Goal: Information Seeking & Learning: Check status

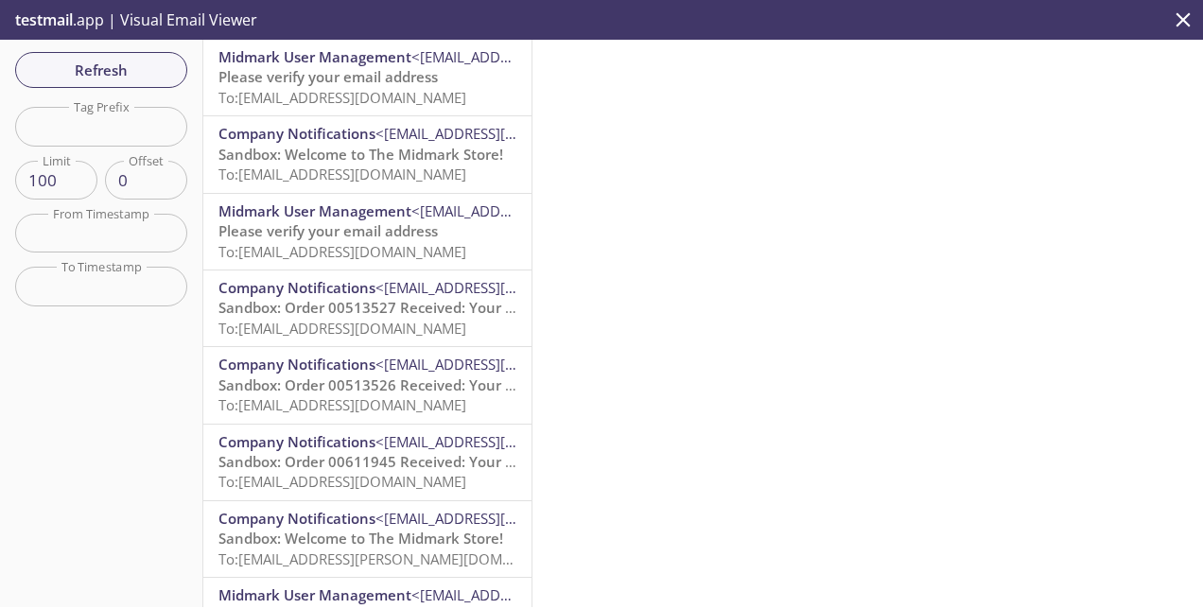
click at [392, 76] on span "Please verify your email address" at bounding box center [327, 76] width 219 height 19
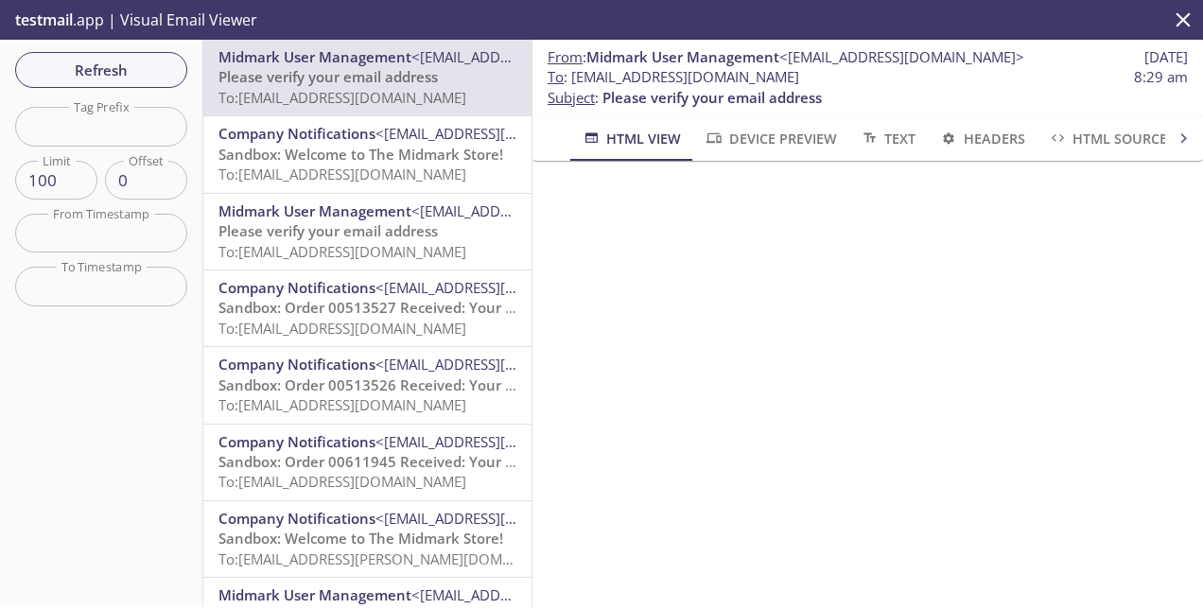
scroll to position [144, 0]
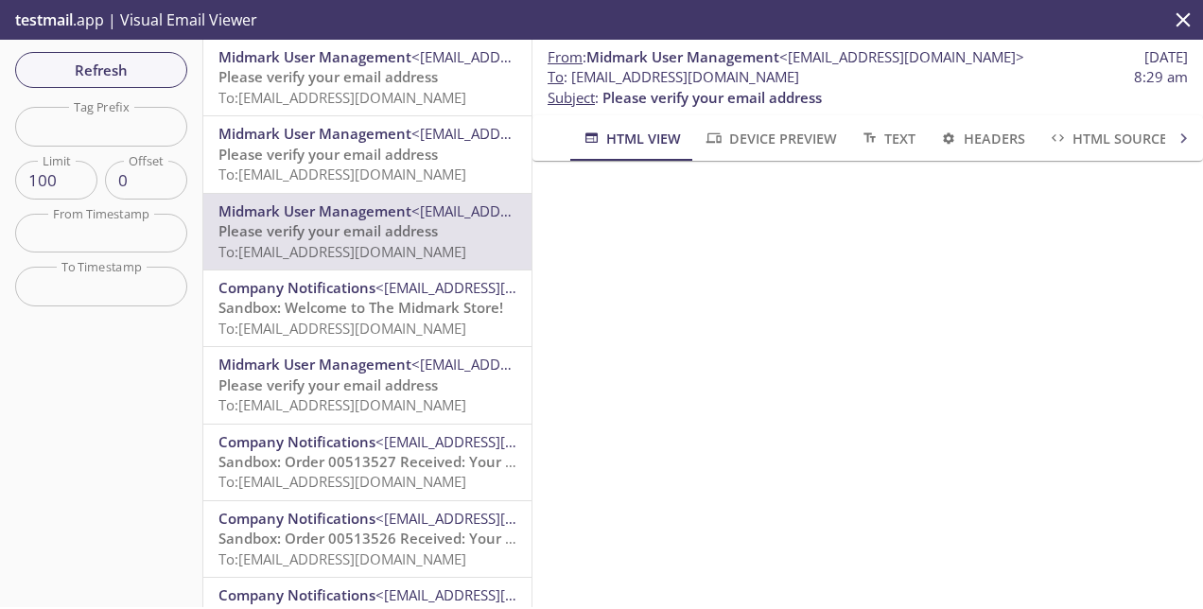
click at [388, 72] on span "Please verify your email address" at bounding box center [327, 76] width 219 height 19
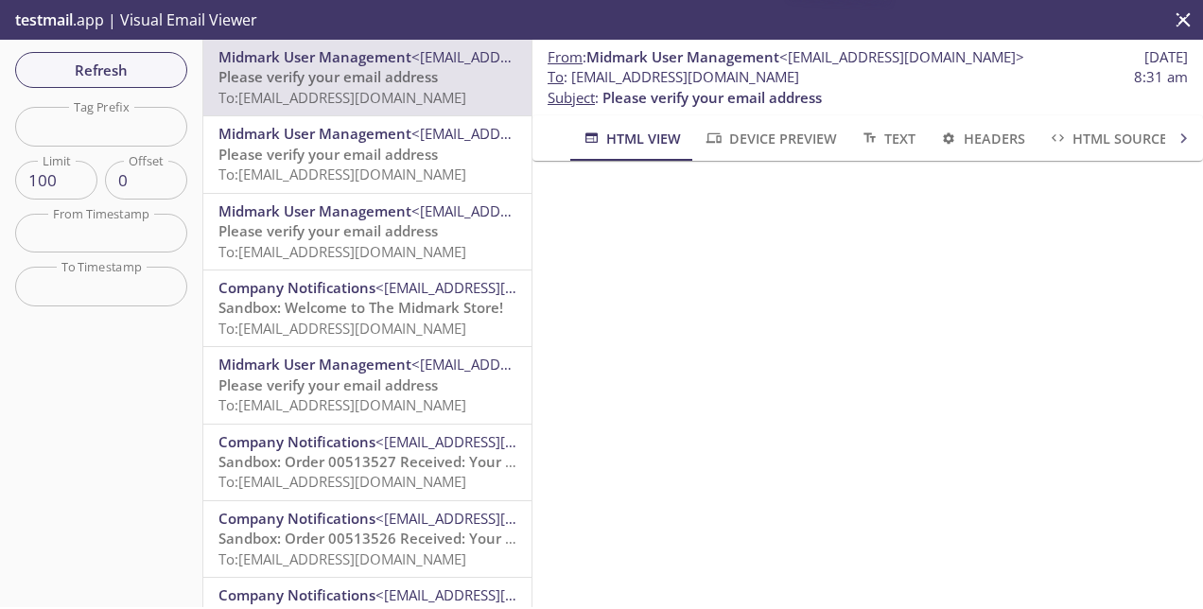
scroll to position [144, 0]
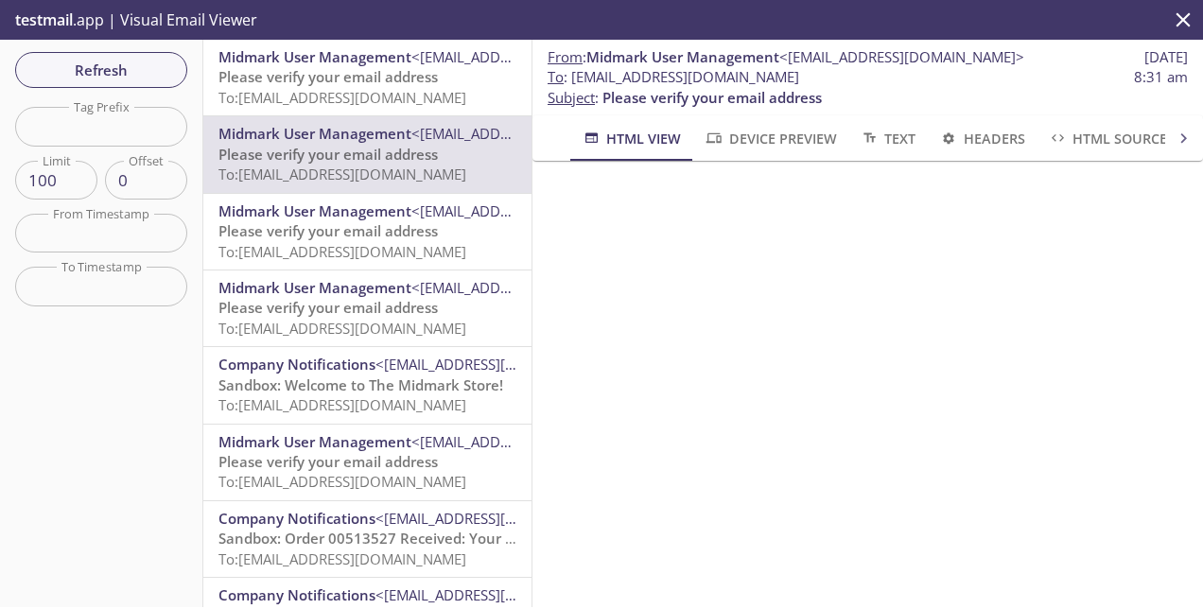
scroll to position [144, 0]
click at [372, 70] on span "Please verify your email address" at bounding box center [327, 76] width 219 height 19
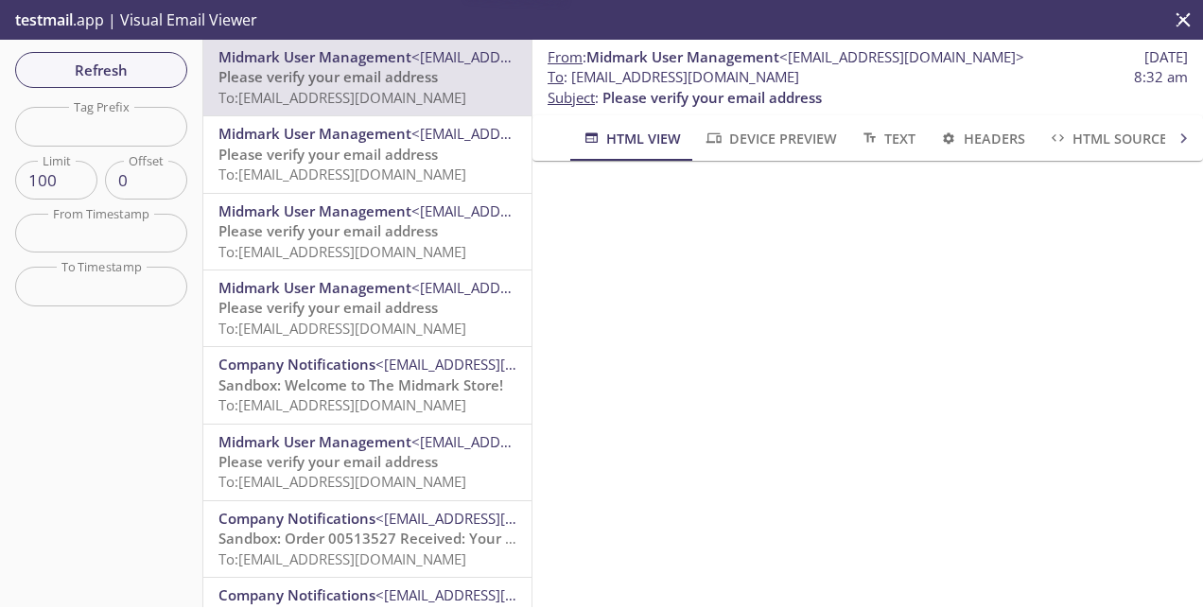
scroll to position [144, 0]
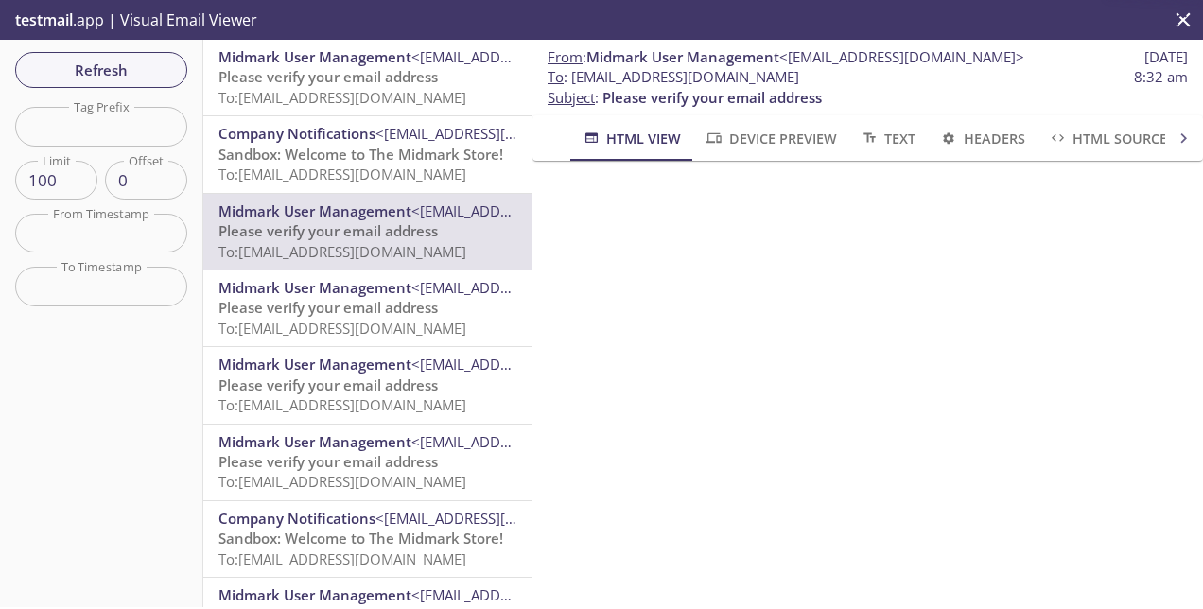
click at [376, 79] on span "Please verify your email address" at bounding box center [327, 76] width 219 height 19
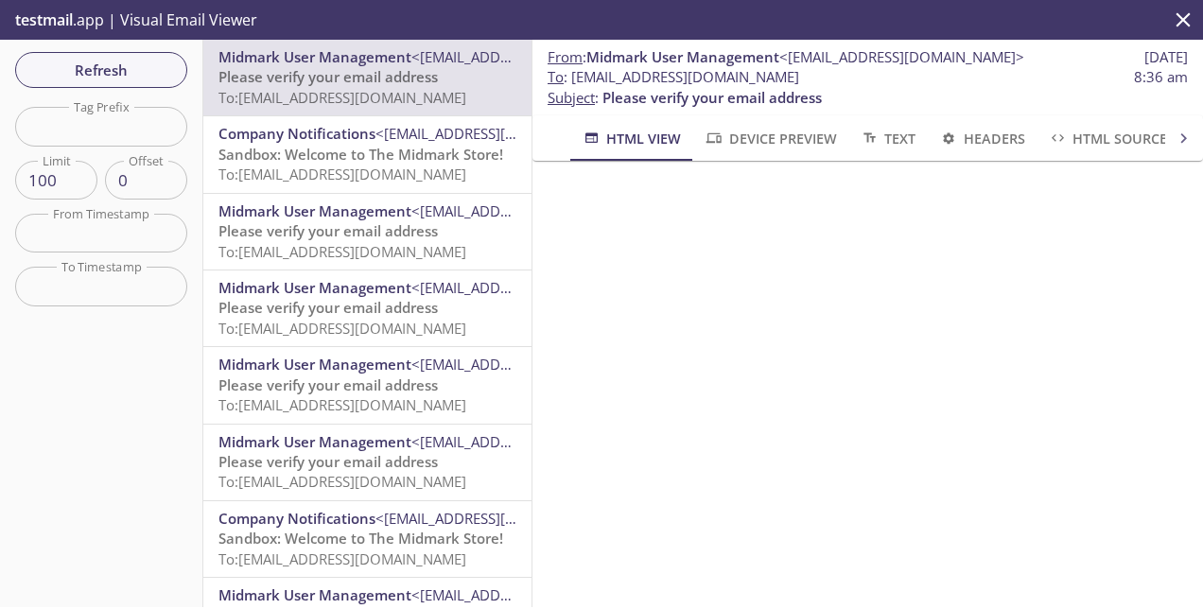
scroll to position [144, 0]
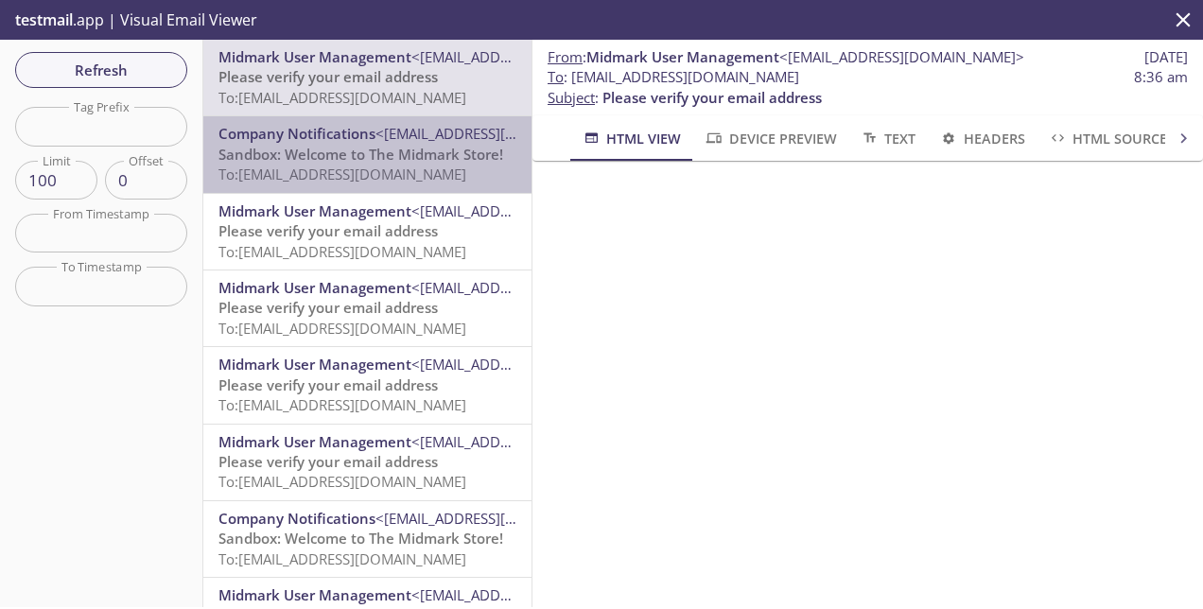
click at [422, 148] on span "Sandbox: Welcome to The Midmark Store!" at bounding box center [360, 154] width 285 height 19
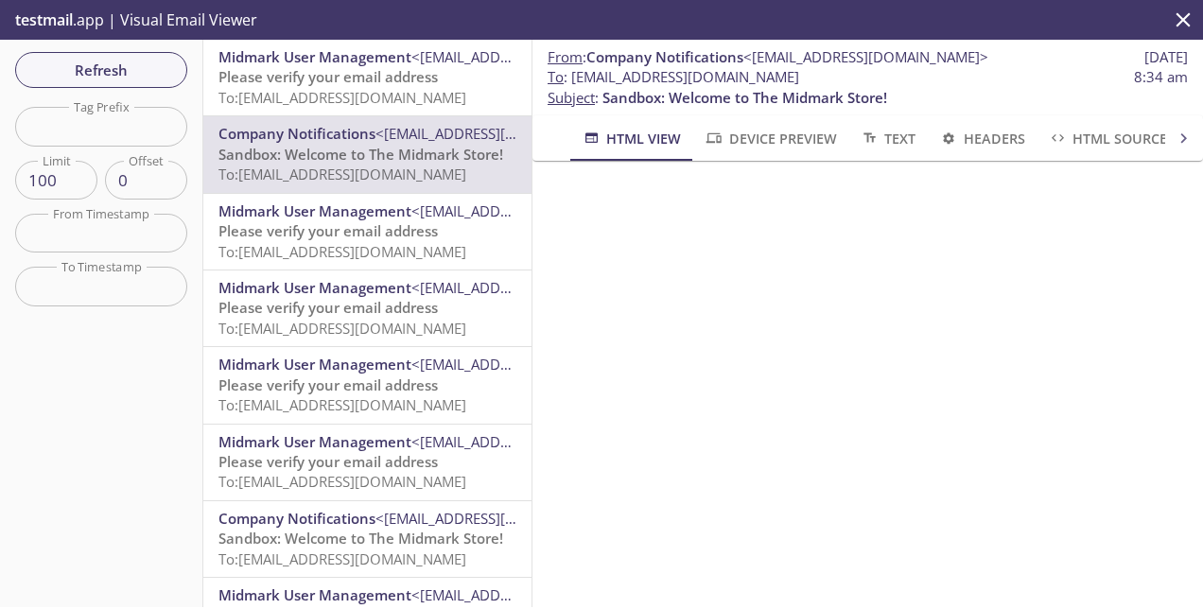
scroll to position [95, 0]
